Goal: Task Accomplishment & Management: Use online tool/utility

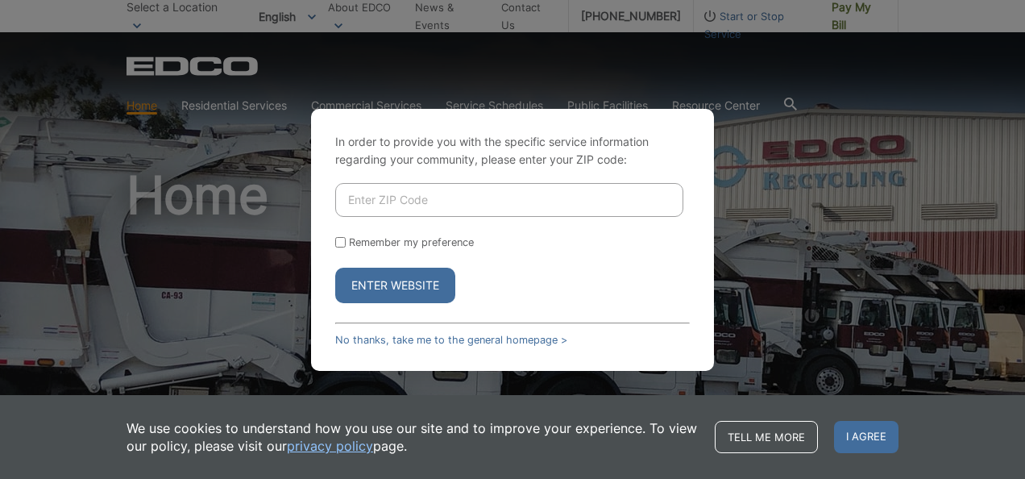
click at [426, 286] on button "Enter Website" at bounding box center [395, 285] width 120 height 35
click at [503, 338] on link "No thanks, take me to the general homepage >" at bounding box center [451, 340] width 232 height 12
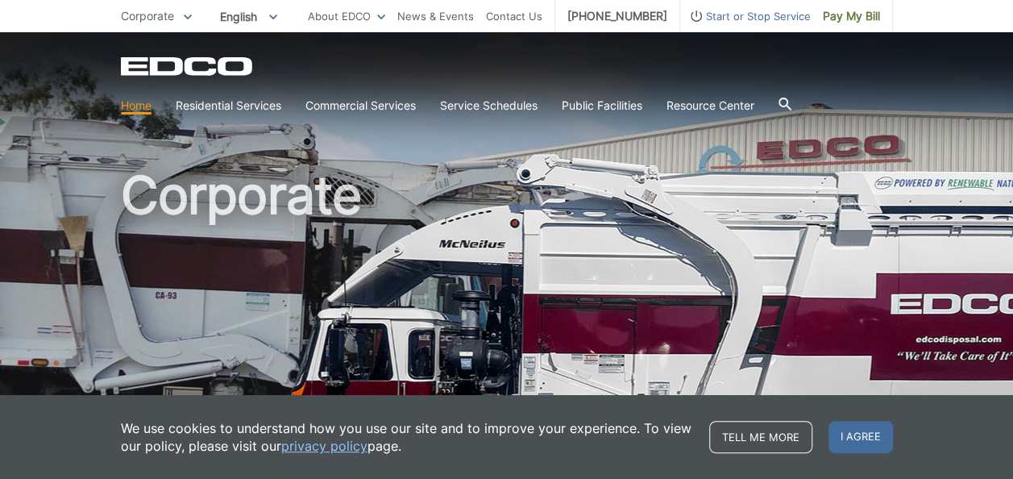
drag, startPoint x: 873, startPoint y: 443, endPoint x: 898, endPoint y: 390, distance: 58.8
click at [880, 432] on span "I agree" at bounding box center [860, 437] width 64 height 32
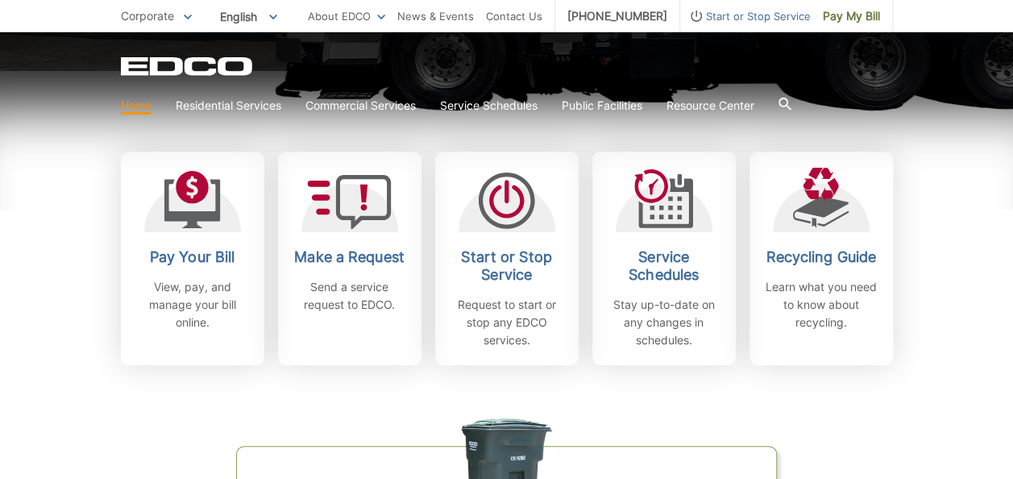
scroll to position [520, 0]
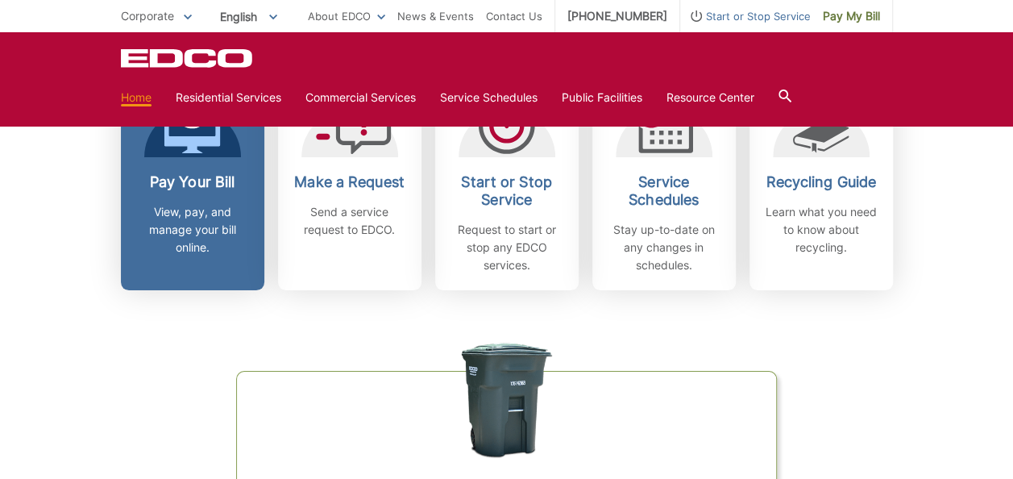
click at [159, 253] on p "View, pay, and manage your bill online." at bounding box center [192, 229] width 119 height 53
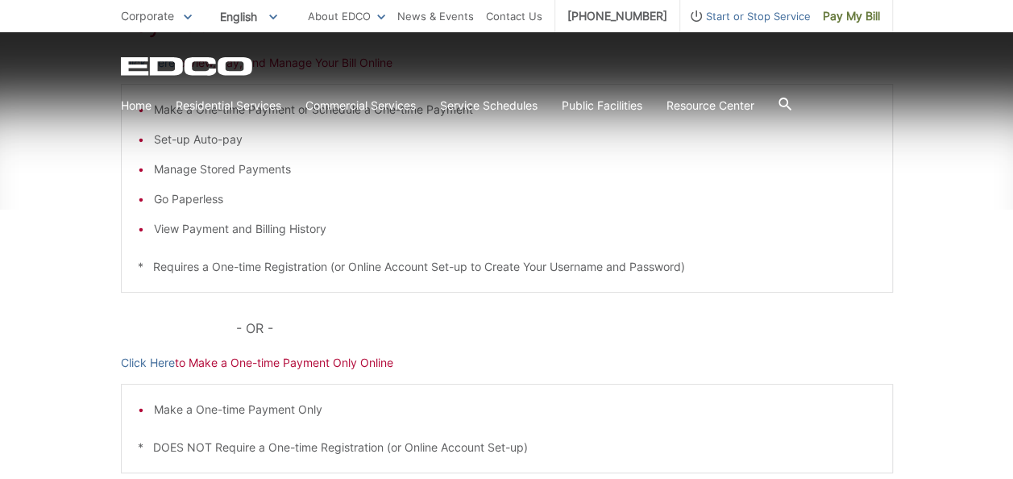
scroll to position [356, 0]
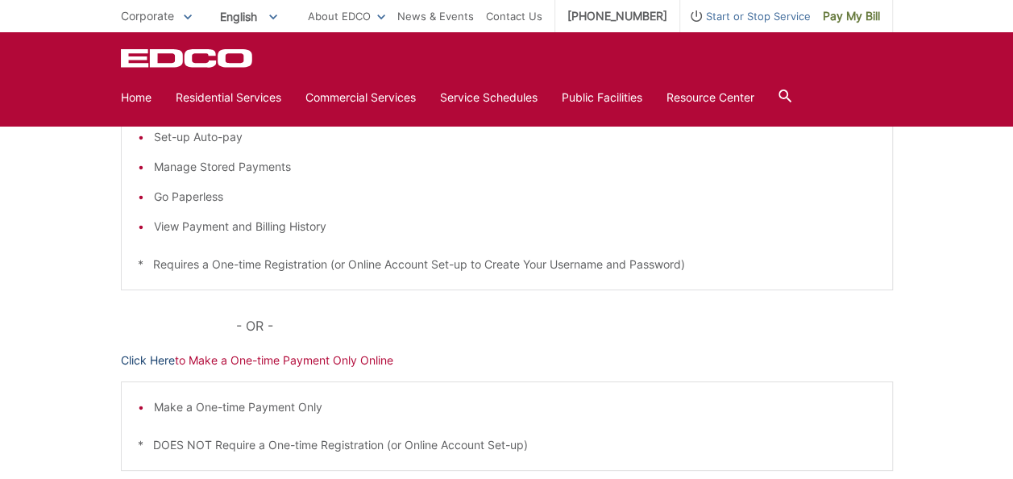
click at [150, 361] on link "Click Here" at bounding box center [148, 360] width 54 height 18
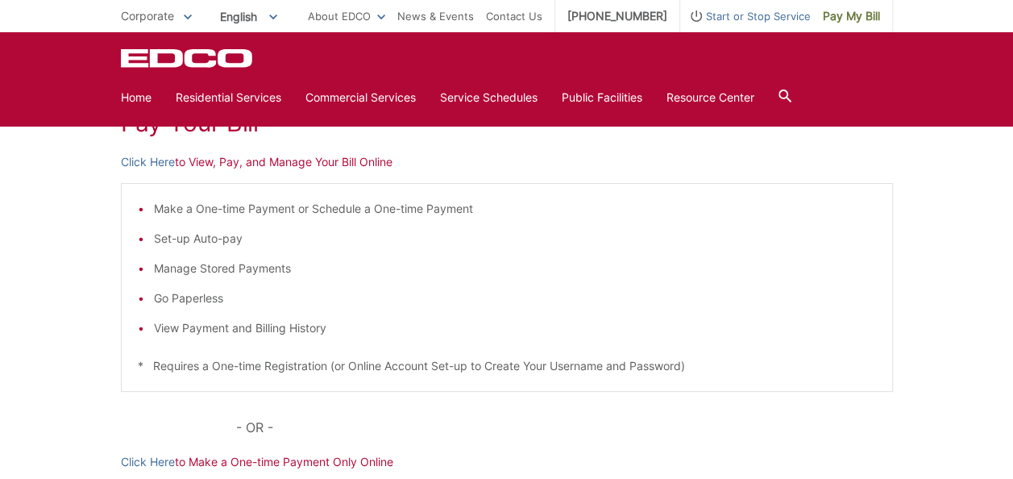
scroll to position [247, 0]
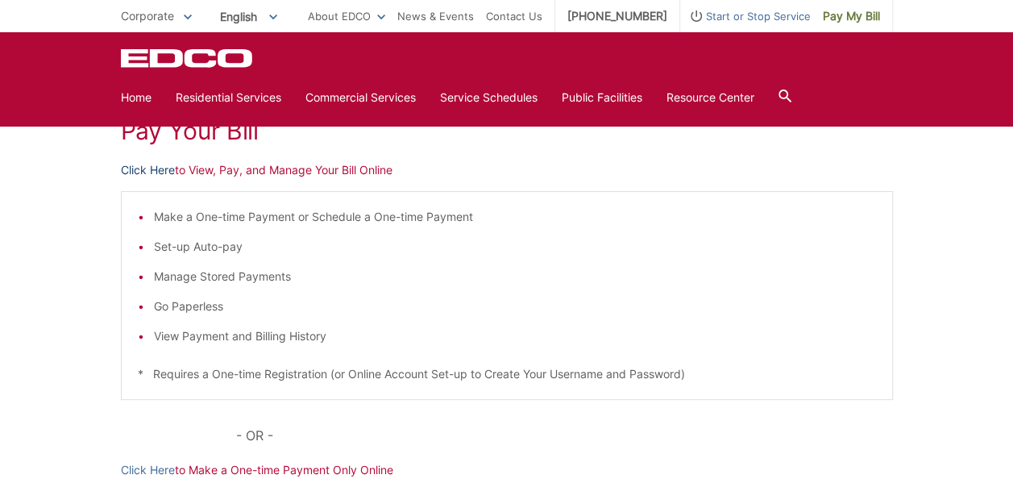
click at [143, 169] on link "Click Here" at bounding box center [148, 170] width 54 height 18
